Goal: Check status: Check status

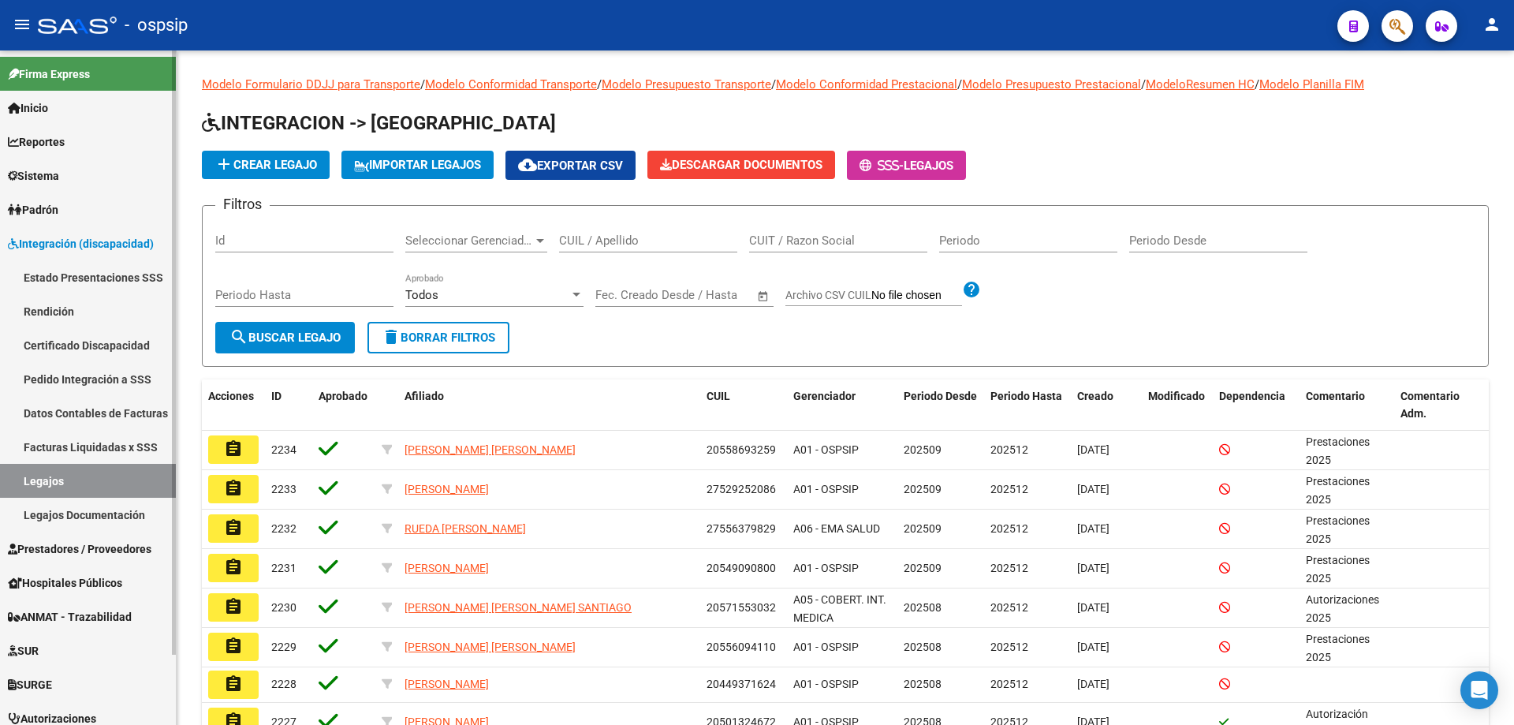
click at [36, 235] on span "Integración (discapacidad)" at bounding box center [81, 243] width 146 height 17
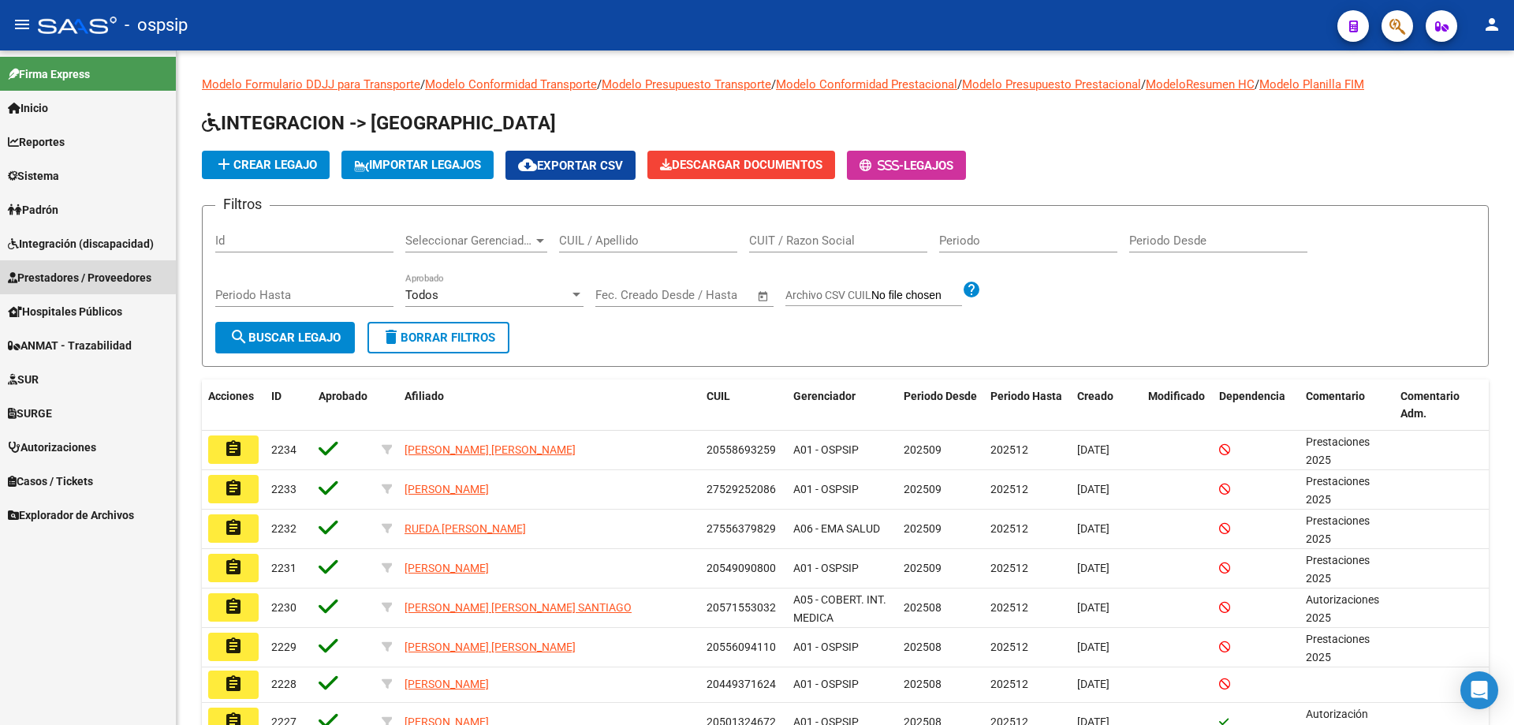
click at [53, 274] on span "Prestadores / Proveedores" at bounding box center [79, 277] width 143 height 17
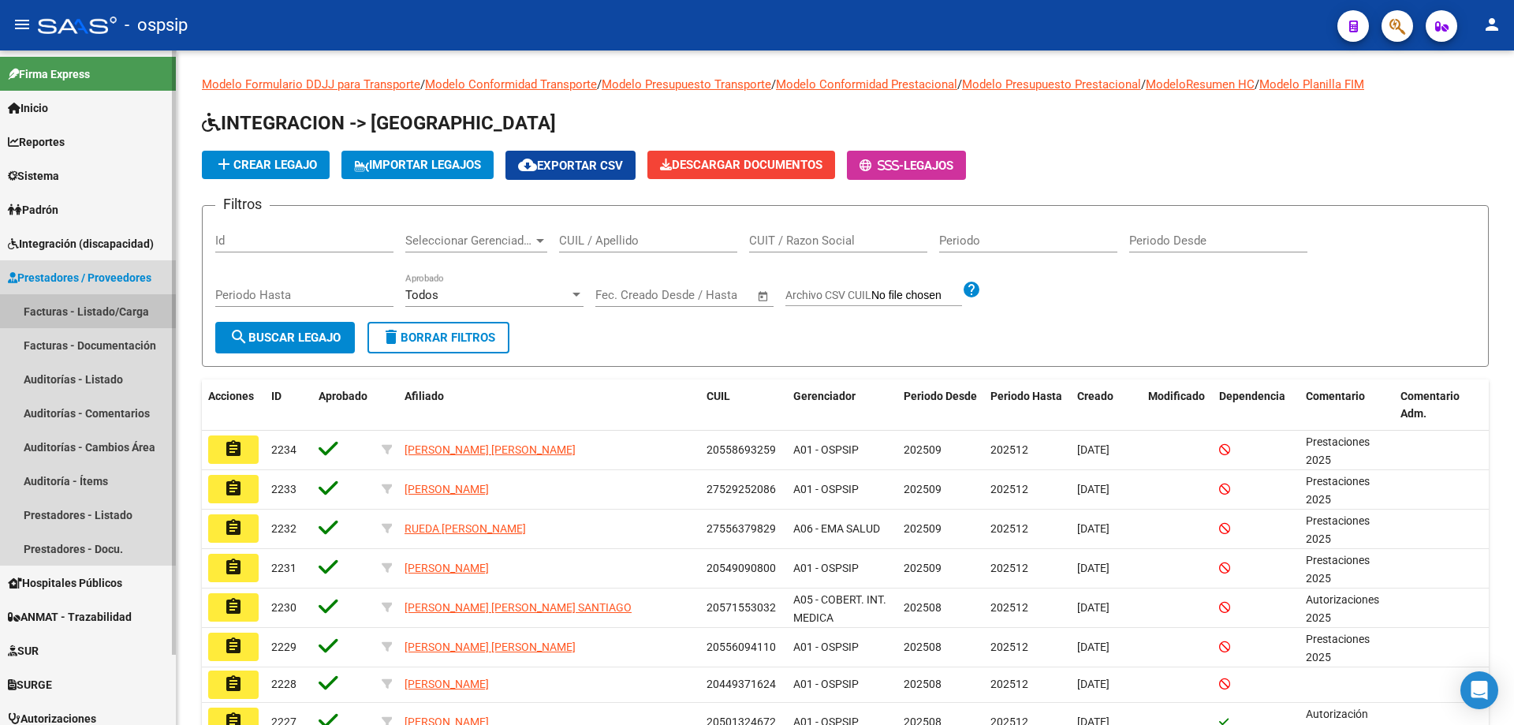
click at [59, 309] on link "Facturas - Listado/Carga" at bounding box center [88, 311] width 176 height 34
click at [120, 307] on link "Facturas - Listado/Carga" at bounding box center [88, 311] width 176 height 34
click at [123, 312] on link "Facturas - Listado/Carga" at bounding box center [88, 311] width 176 height 34
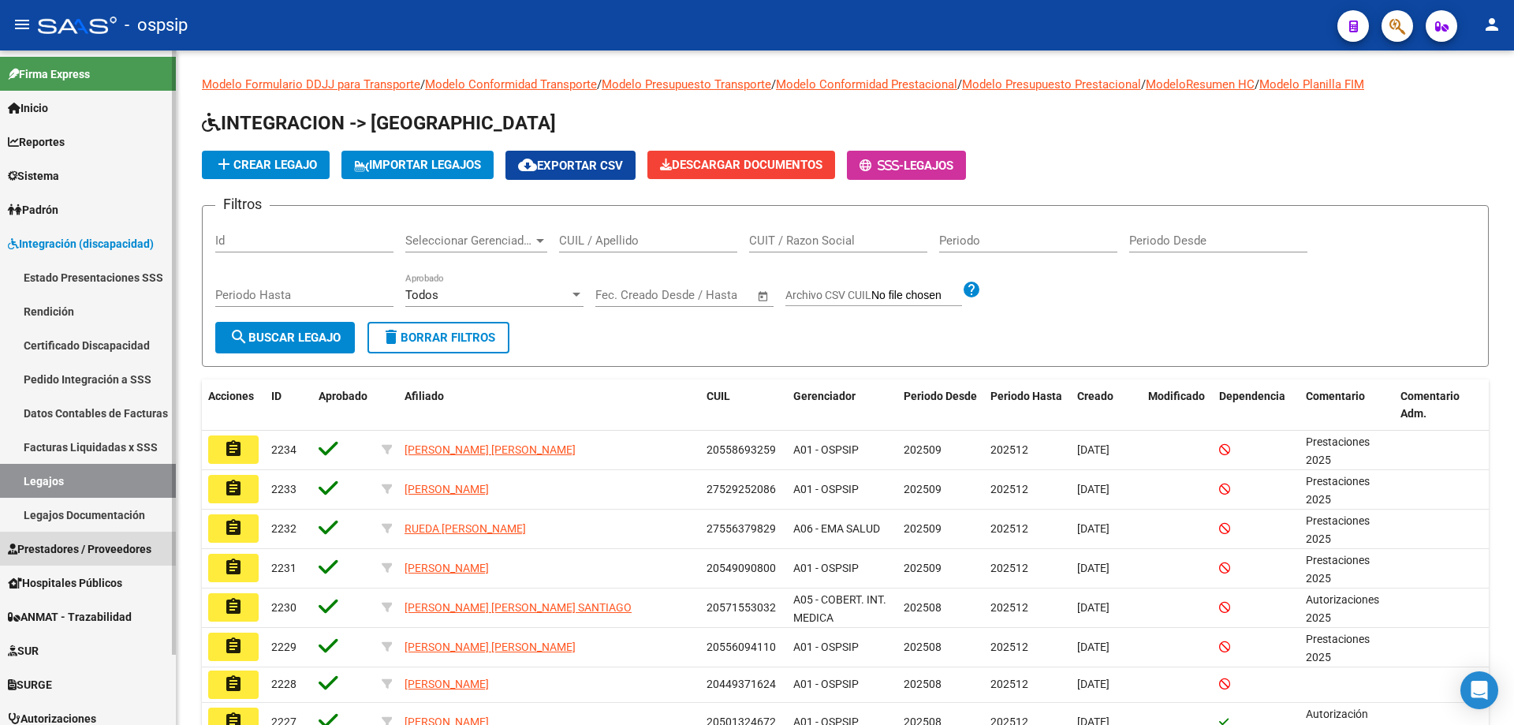
click at [84, 541] on span "Prestadores / Proveedores" at bounding box center [79, 548] width 143 height 17
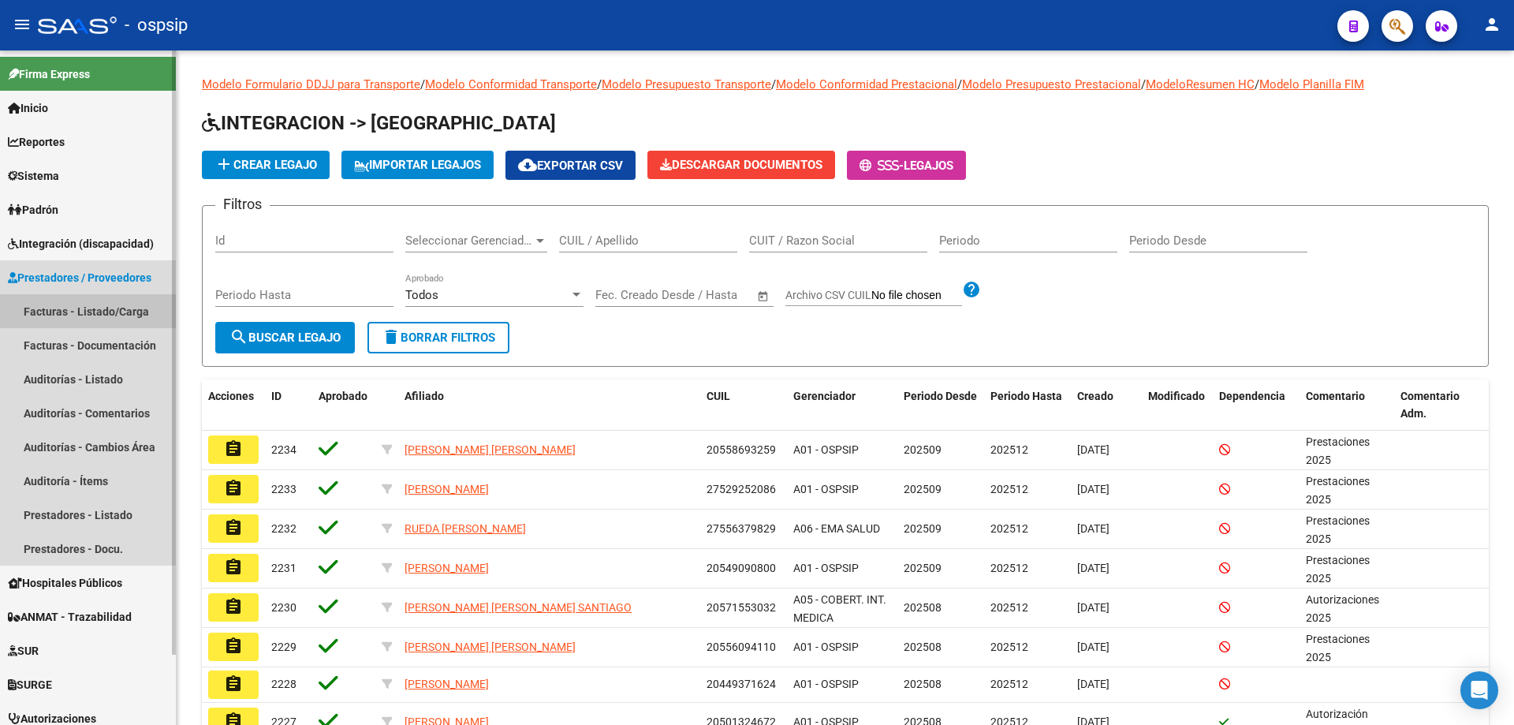
click at [88, 320] on link "Facturas - Listado/Carga" at bounding box center [88, 311] width 176 height 34
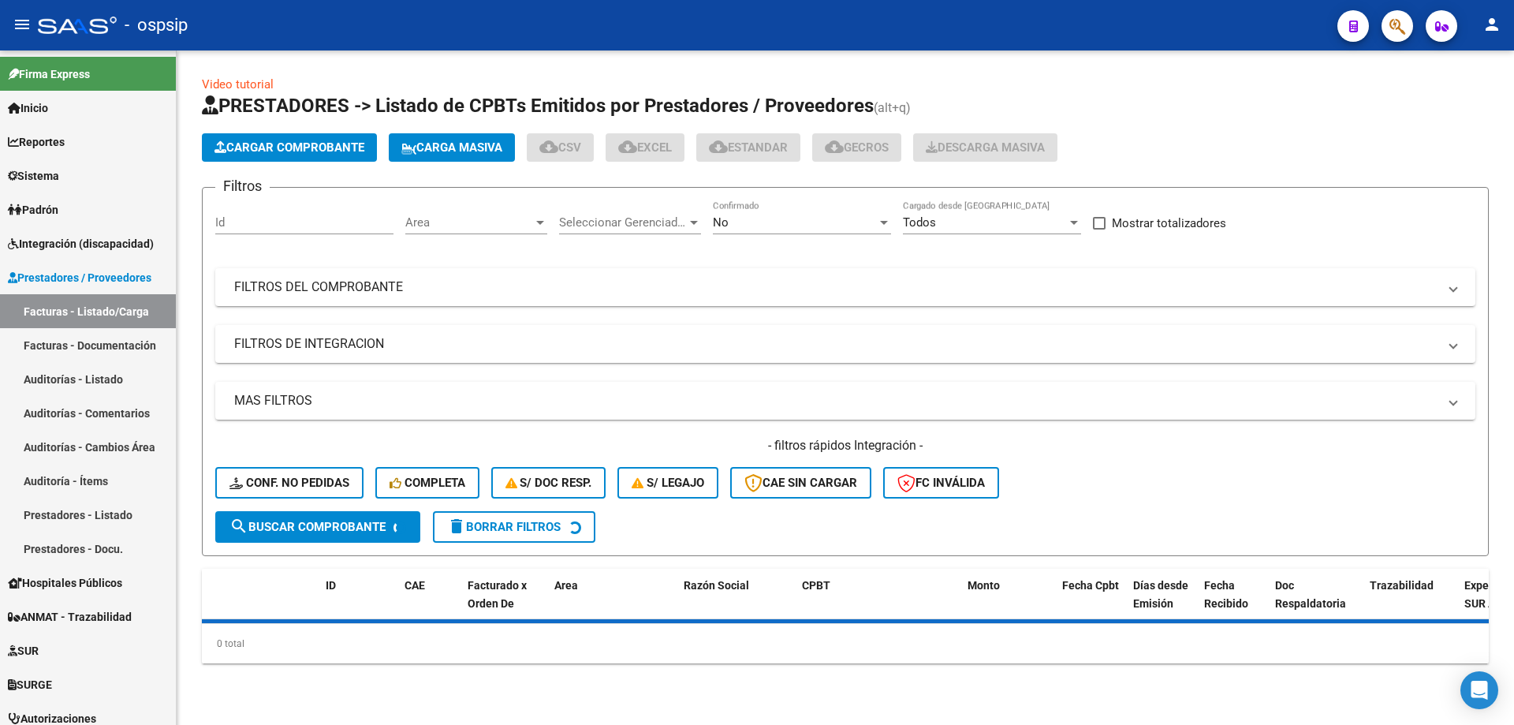
click at [818, 222] on div "No" at bounding box center [795, 222] width 164 height 14
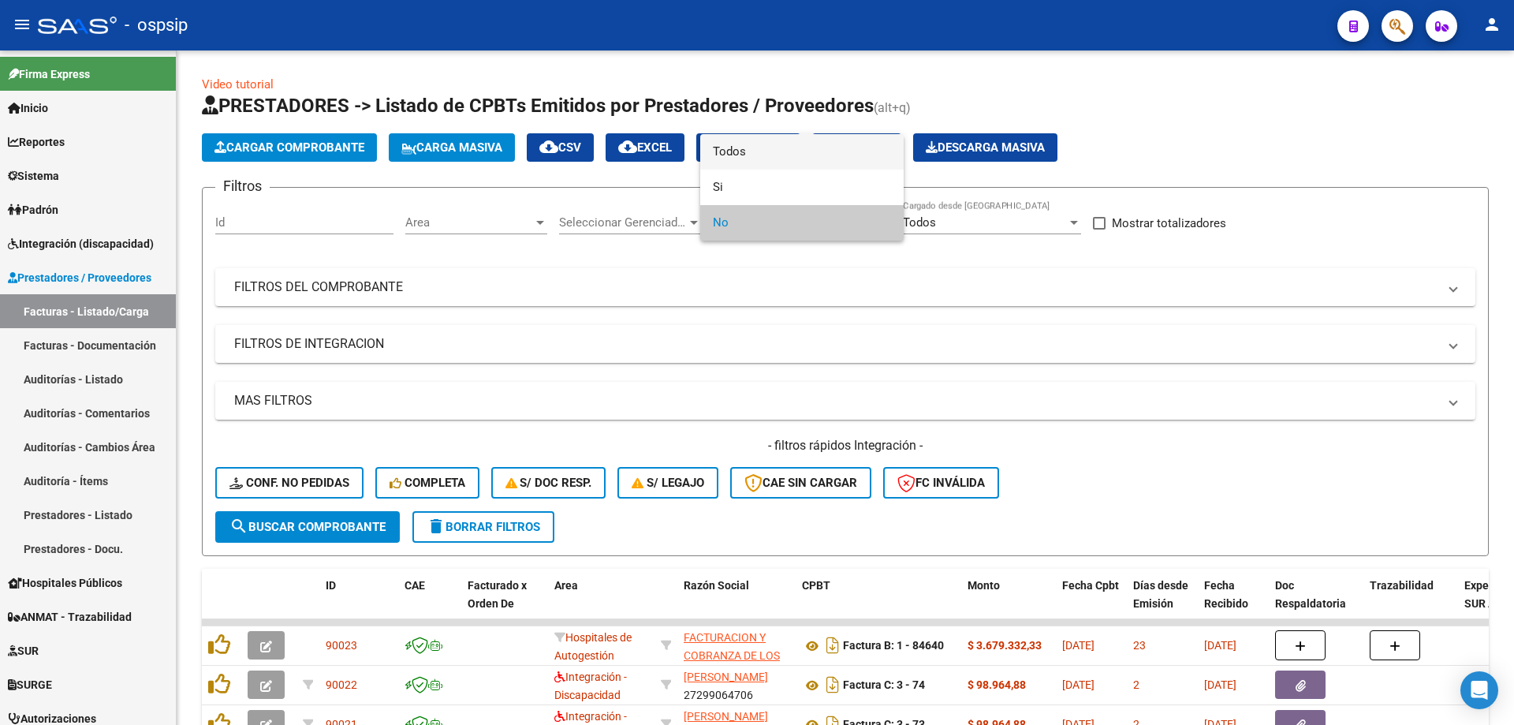
click at [762, 155] on span "Todos" at bounding box center [802, 151] width 178 height 35
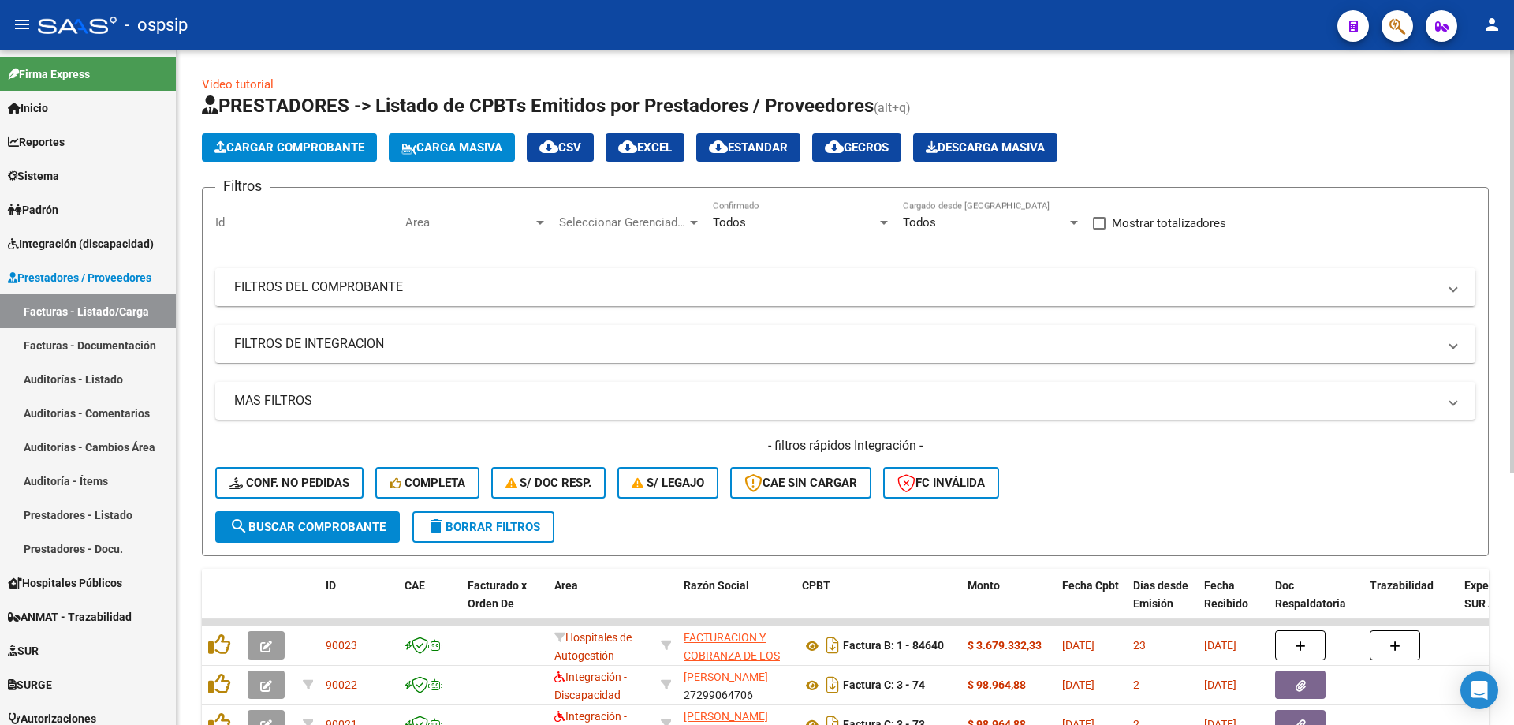
click at [348, 282] on mat-panel-title "FILTROS DEL COMPROBANTE" at bounding box center [835, 286] width 1203 height 17
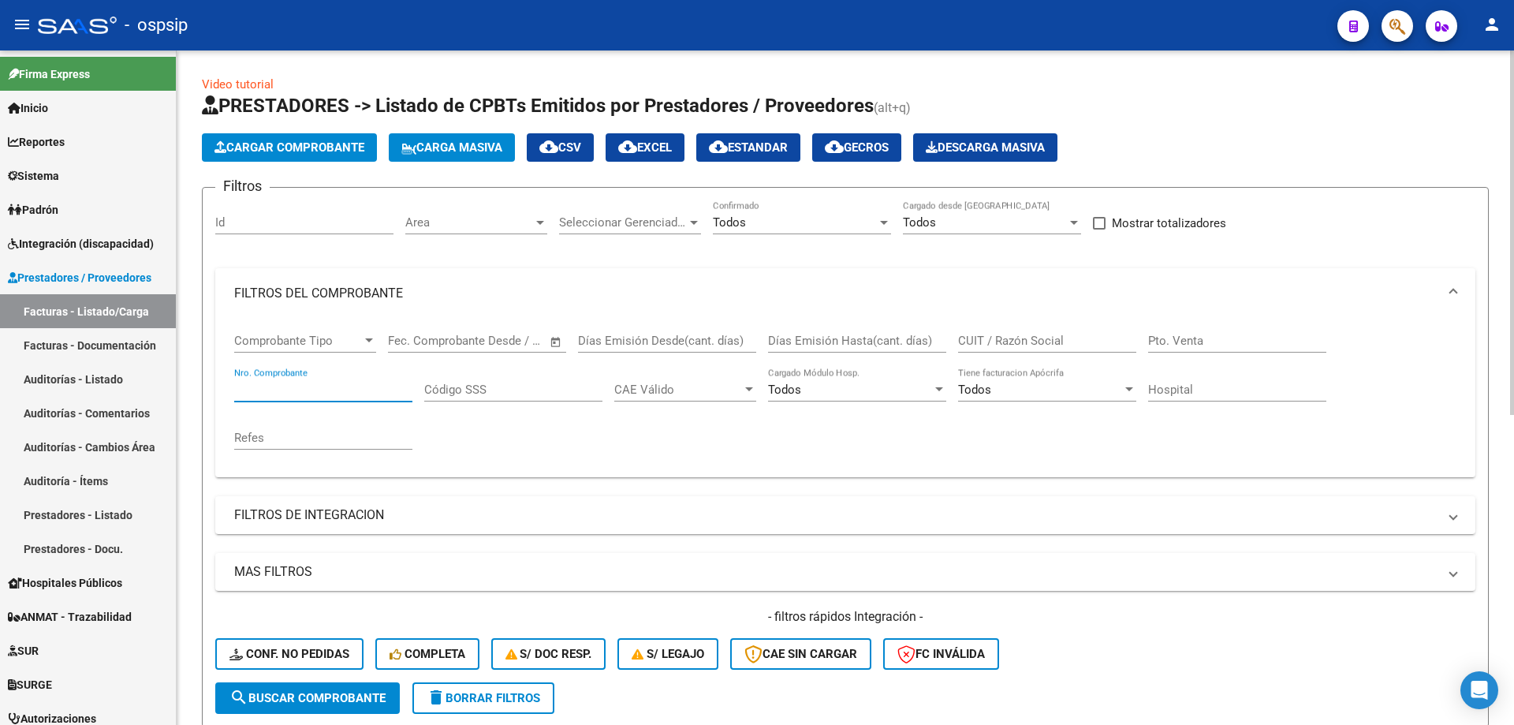
click at [343, 389] on input "Nro. Comprobante" at bounding box center [323, 389] width 178 height 14
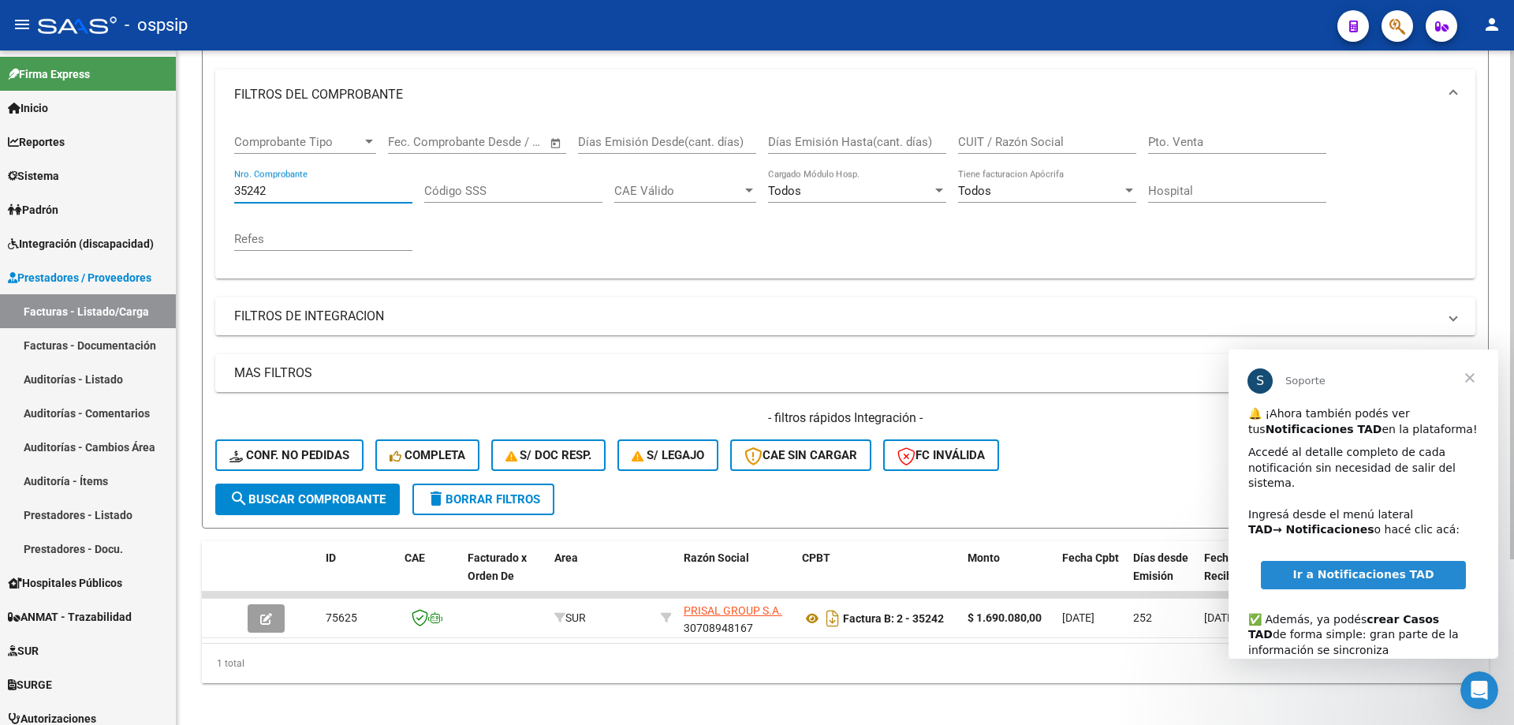
scroll to position [219, 0]
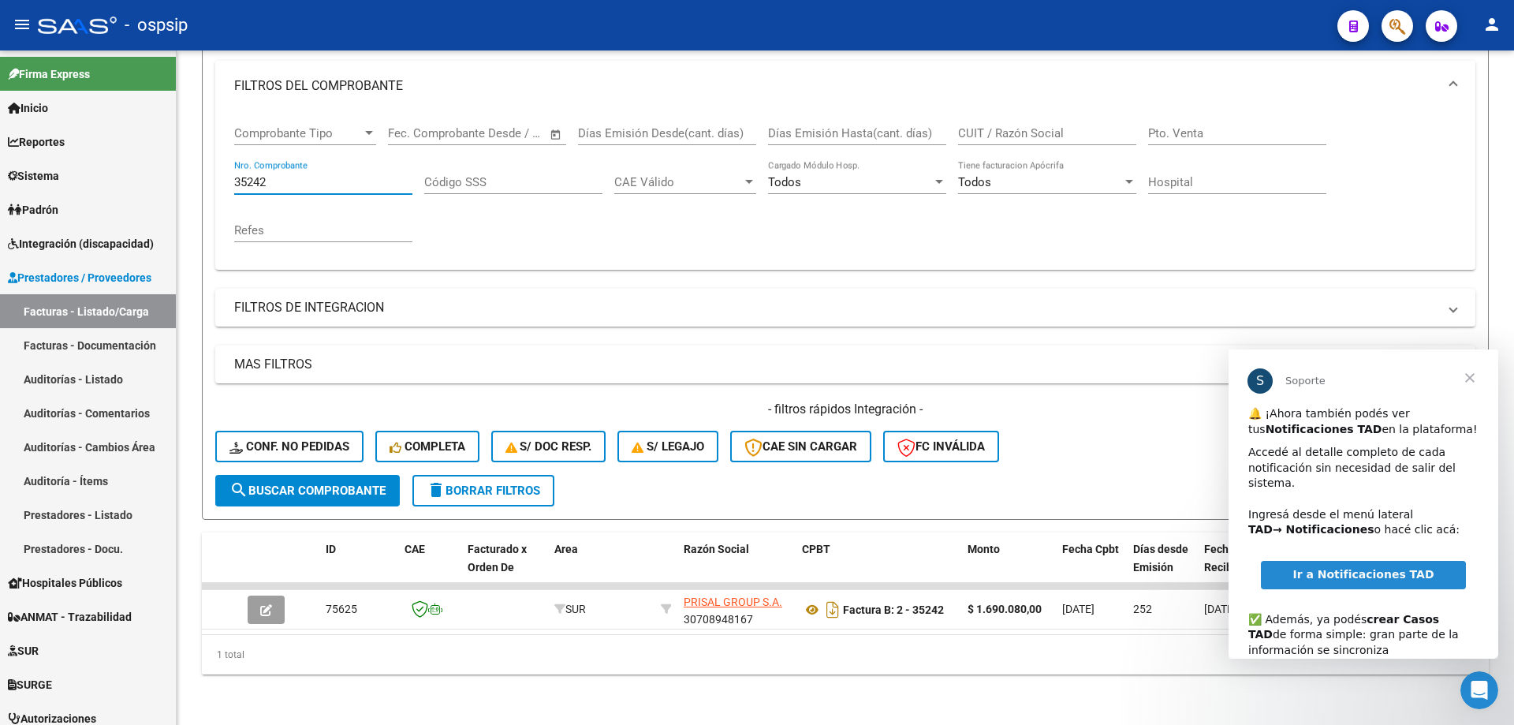
type input "35242"
click at [1477, 376] on span "Cerrar" at bounding box center [1469, 377] width 57 height 57
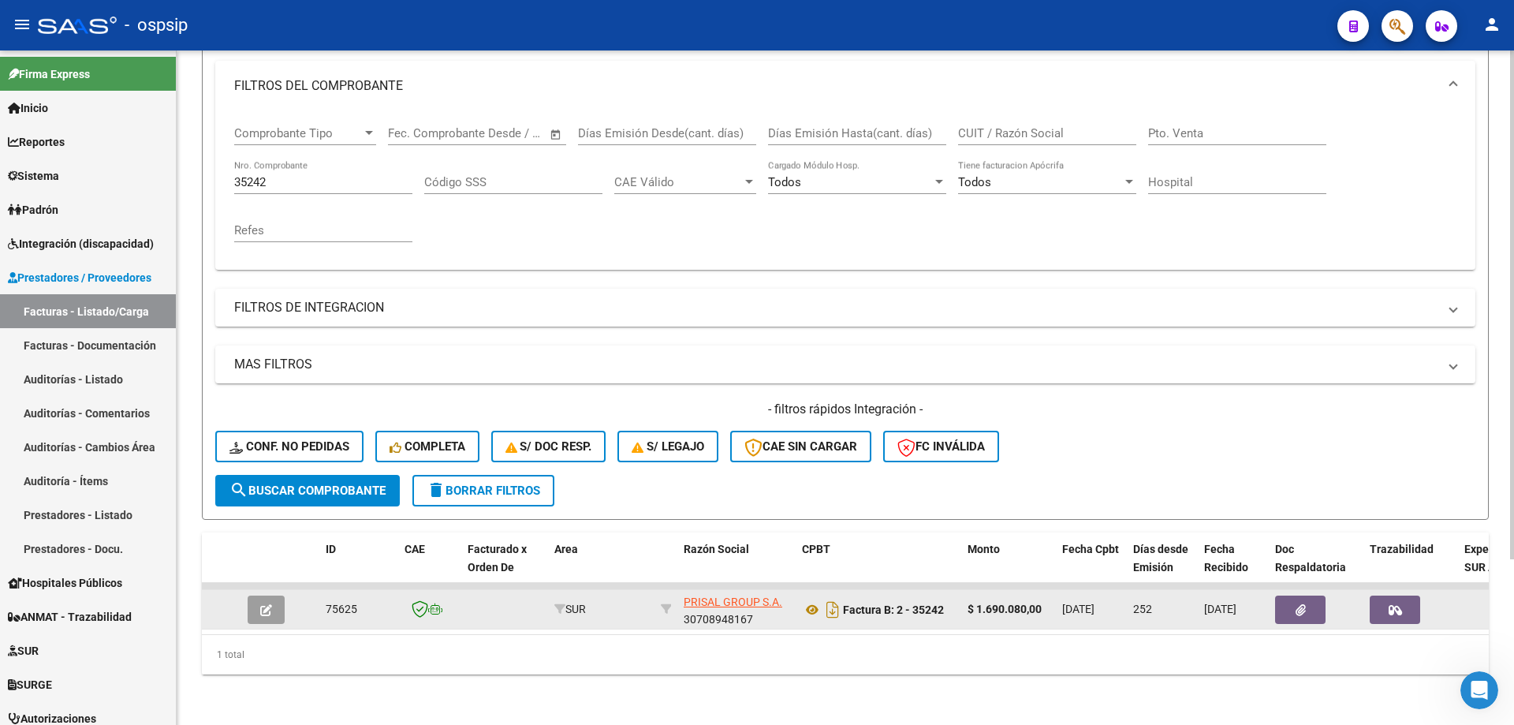
click at [263, 604] on icon "button" at bounding box center [266, 610] width 12 height 12
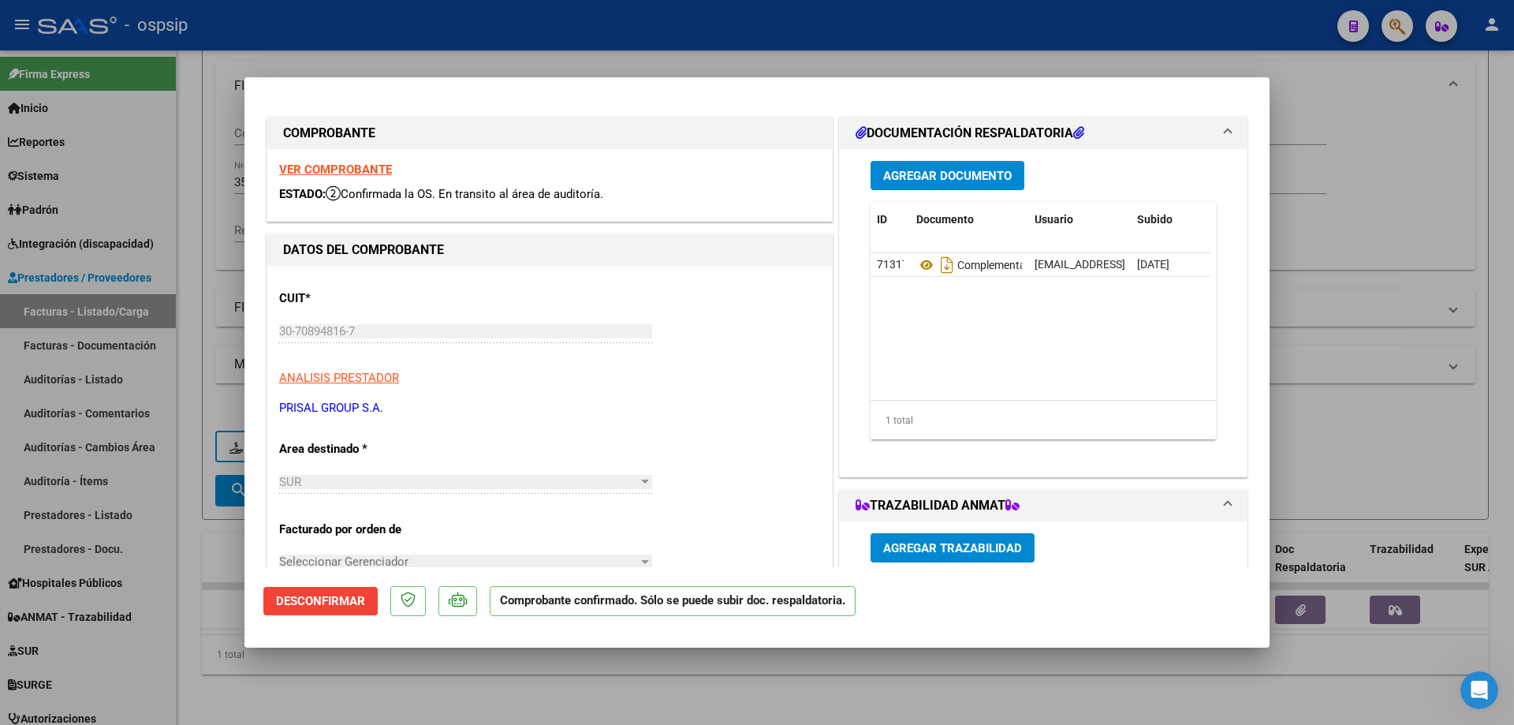
click at [362, 174] on strong "VER COMPROBANTE" at bounding box center [335, 169] width 113 height 14
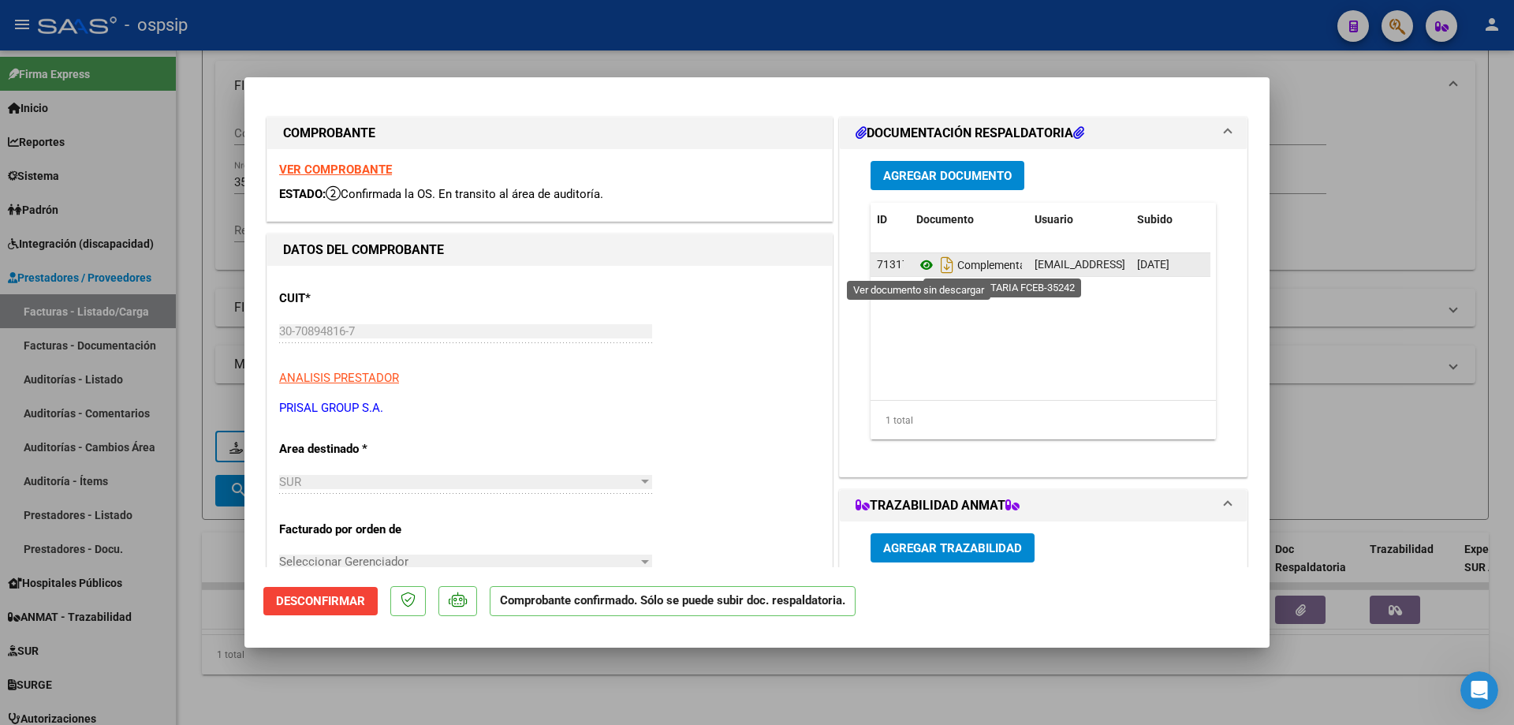
click at [926, 270] on icon at bounding box center [926, 264] width 20 height 19
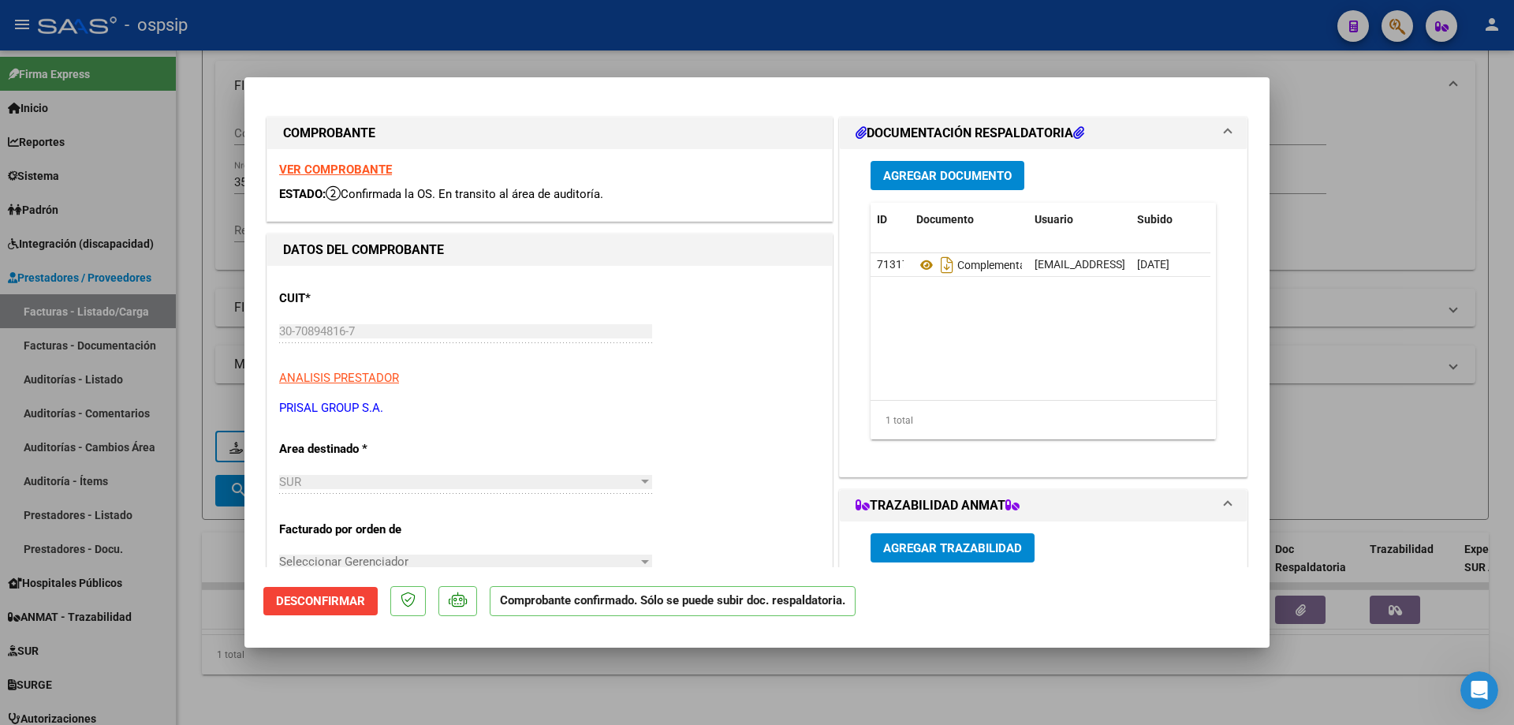
click at [205, 207] on div at bounding box center [757, 362] width 1514 height 725
type input "$ 0,00"
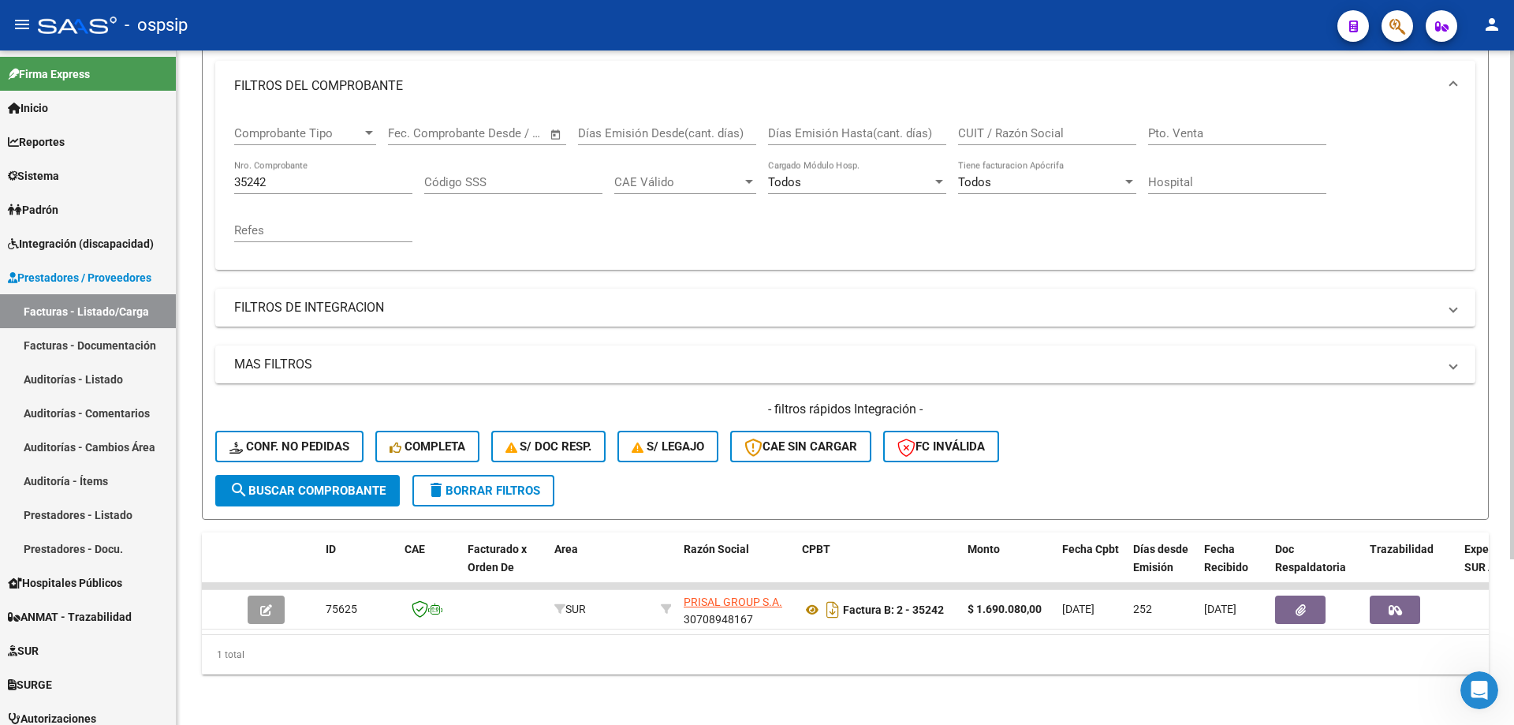
click at [251, 175] on input "35242" at bounding box center [323, 182] width 178 height 14
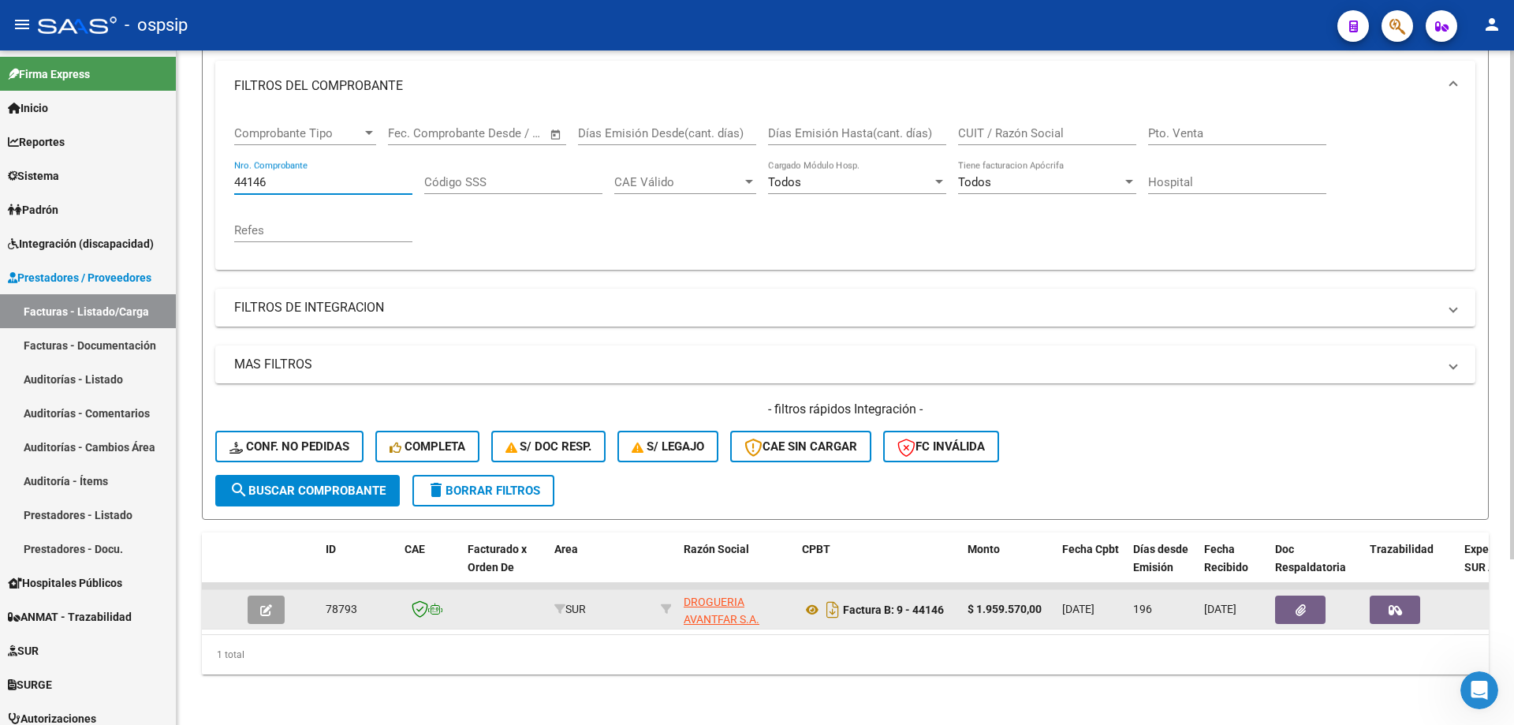
type input "44146"
click at [278, 595] on button "button" at bounding box center [266, 609] width 37 height 28
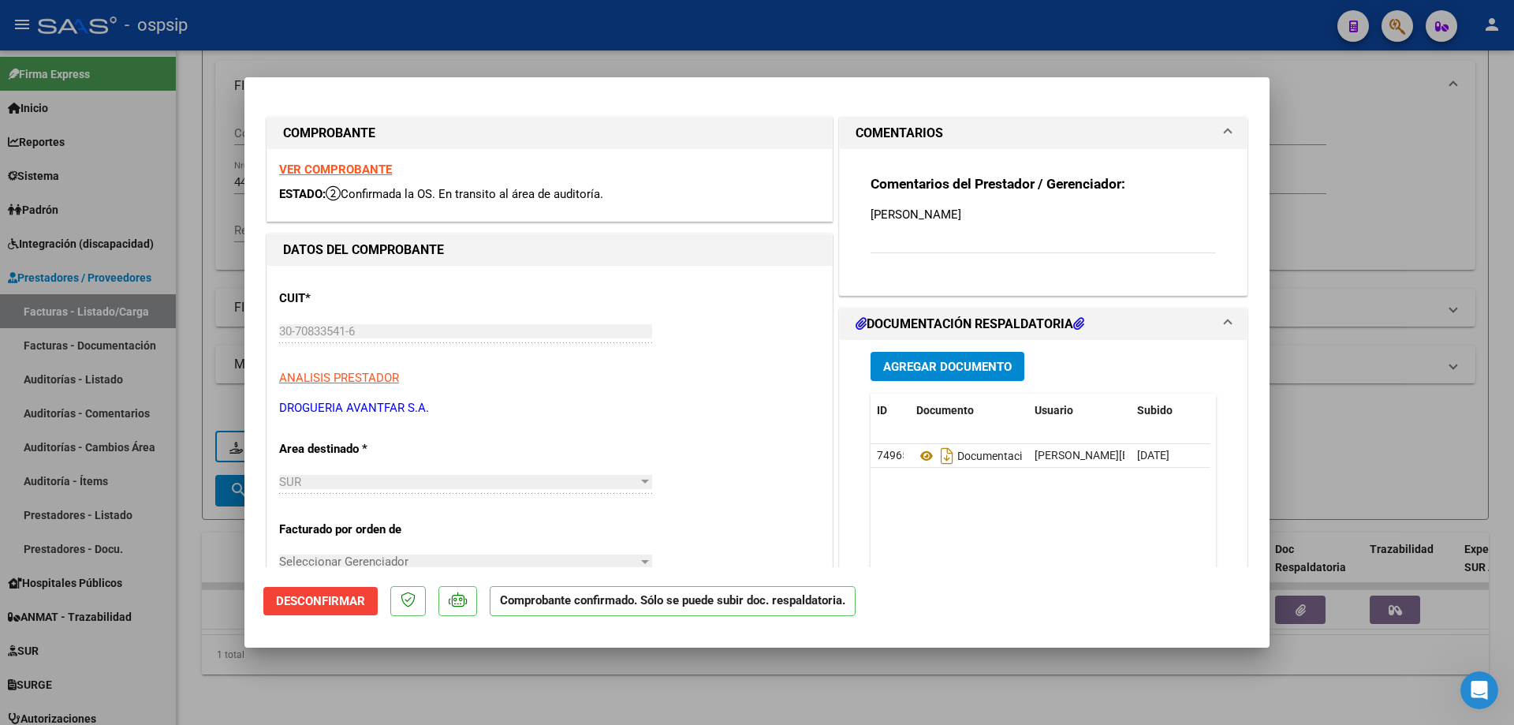
click at [316, 177] on strong "VER COMPROBANTE" at bounding box center [335, 169] width 113 height 14
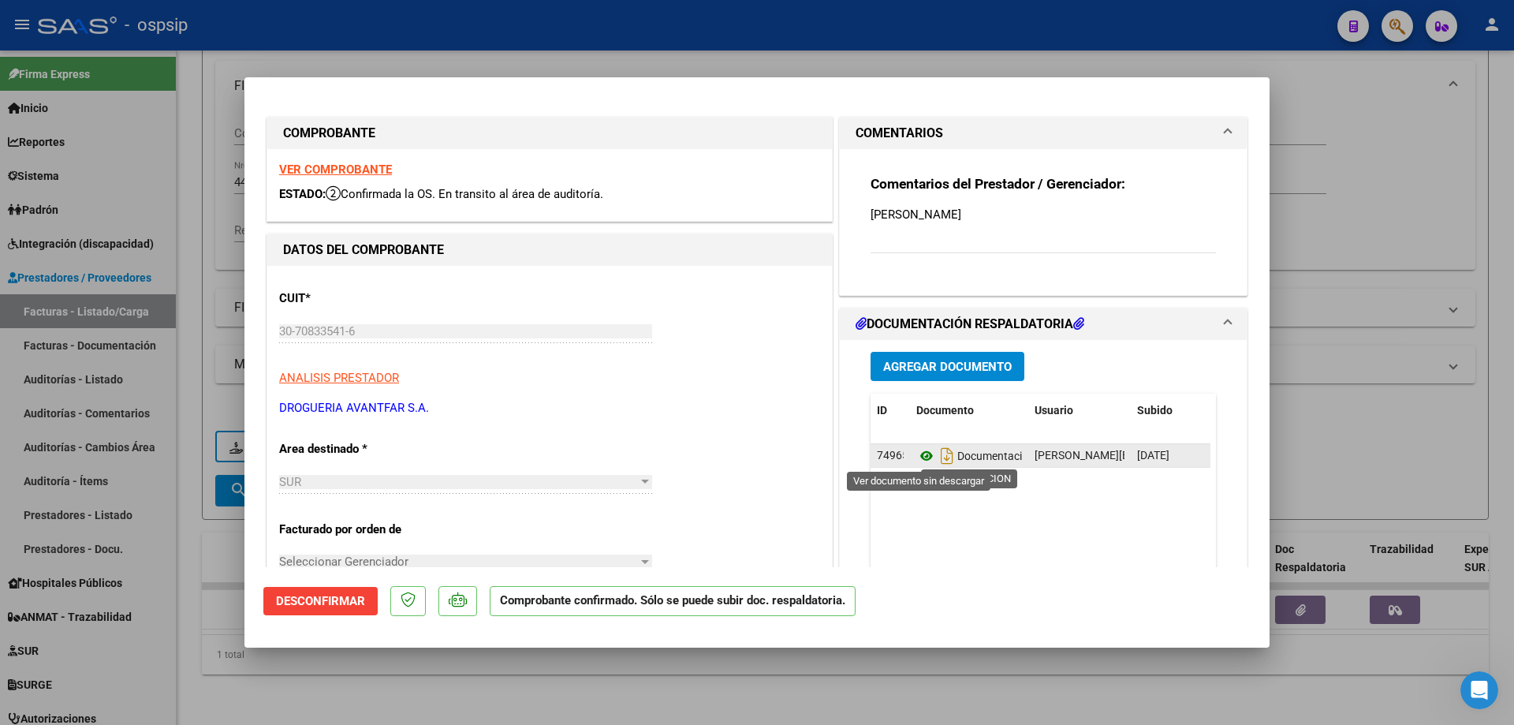
click at [917, 457] on icon at bounding box center [926, 455] width 20 height 19
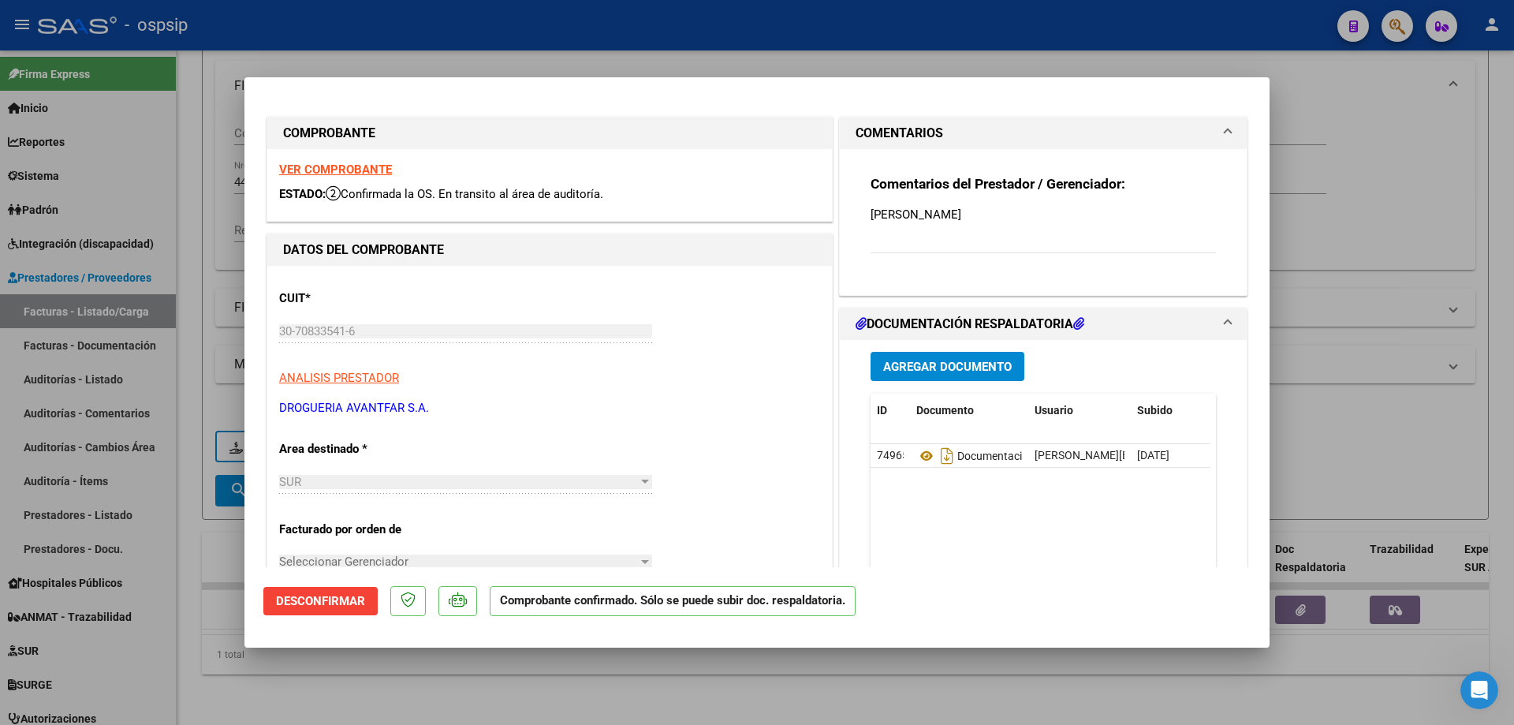
click at [202, 220] on div at bounding box center [757, 362] width 1514 height 725
type input "$ 0,00"
